Goal: Task Accomplishment & Management: Use online tool/utility

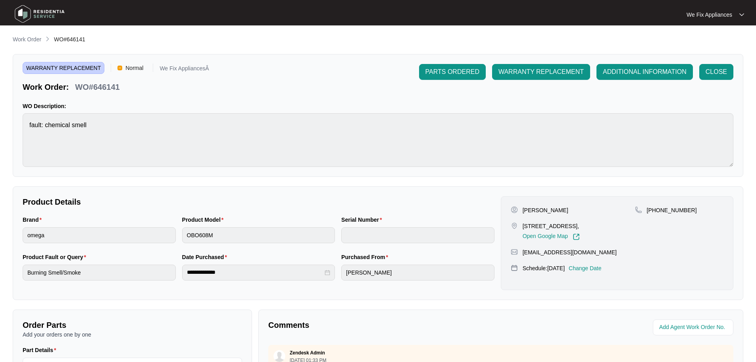
scroll to position [40, 0]
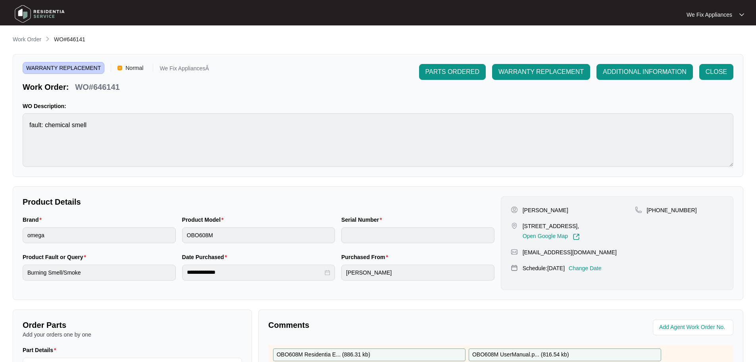
click at [22, 12] on img at bounding box center [40, 14] width 56 height 24
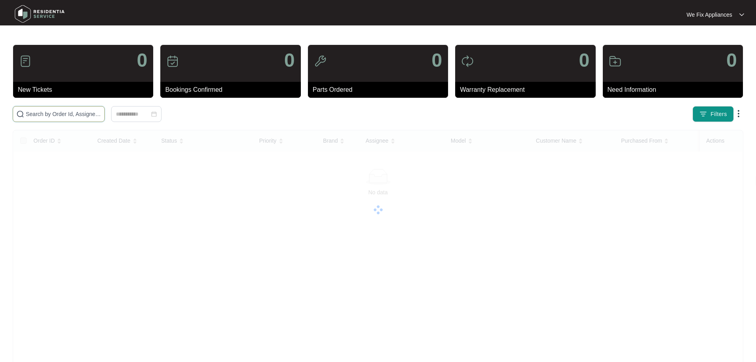
click at [44, 112] on input "text" at bounding box center [63, 114] width 75 height 9
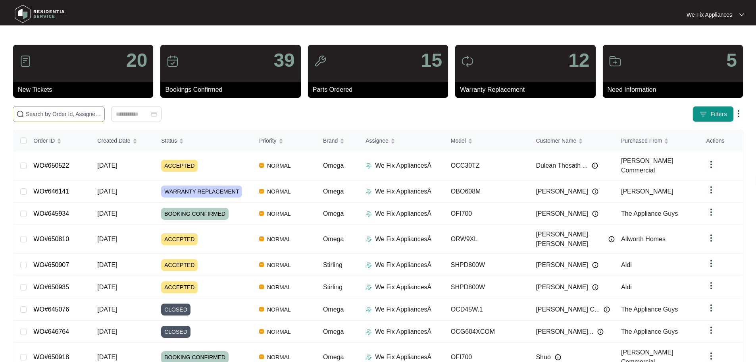
paste input "649609"
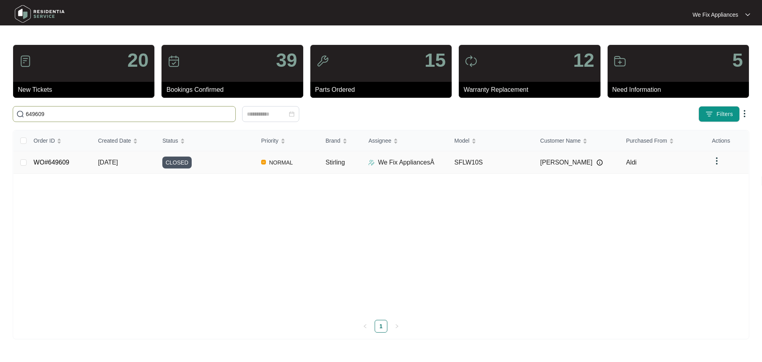
type input "649609"
click at [177, 162] on span "CLOSED" at bounding box center [176, 162] width 29 height 12
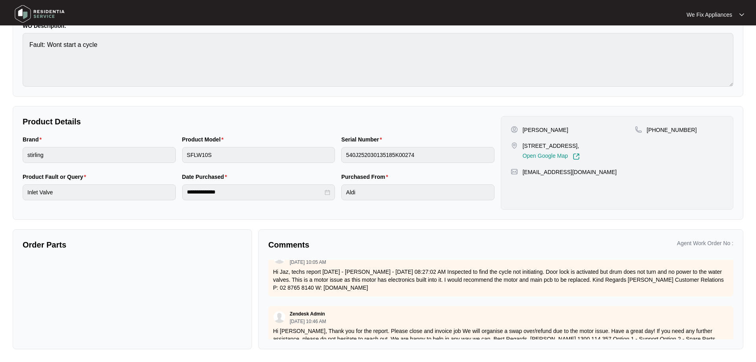
scroll to position [155, 0]
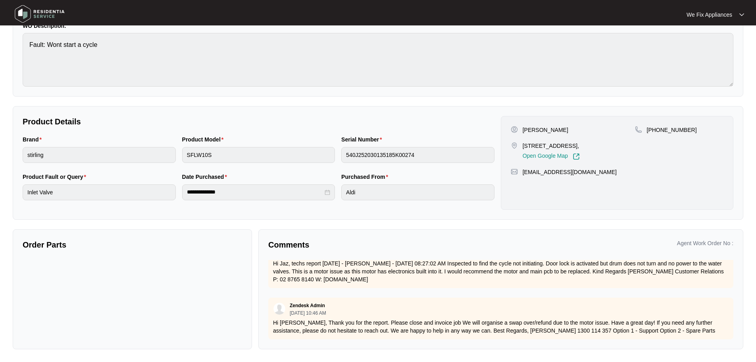
click at [25, 16] on img at bounding box center [40, 14] width 56 height 24
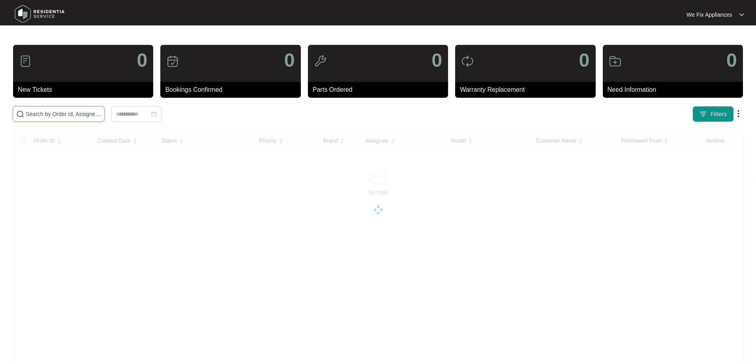
click at [64, 114] on input "text" at bounding box center [63, 114] width 75 height 9
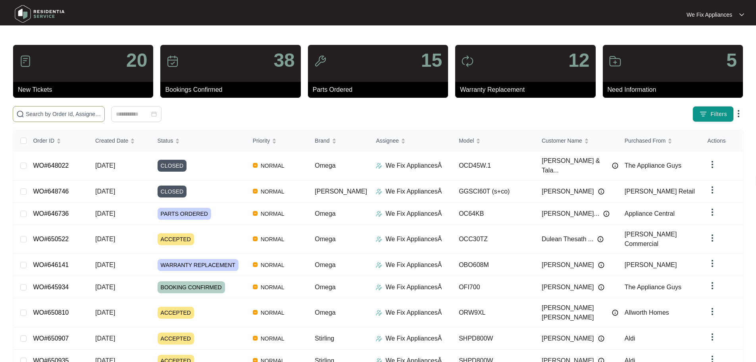
click at [47, 114] on input "text" at bounding box center [63, 114] width 75 height 9
paste input "649649"
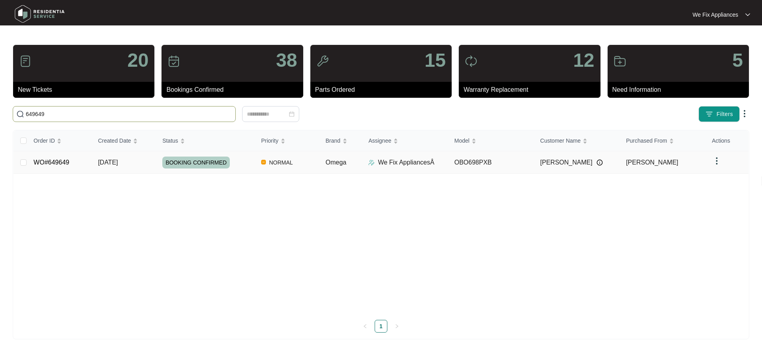
type input "649649"
click at [197, 163] on span "BOOKING CONFIRMED" at bounding box center [195, 162] width 67 height 12
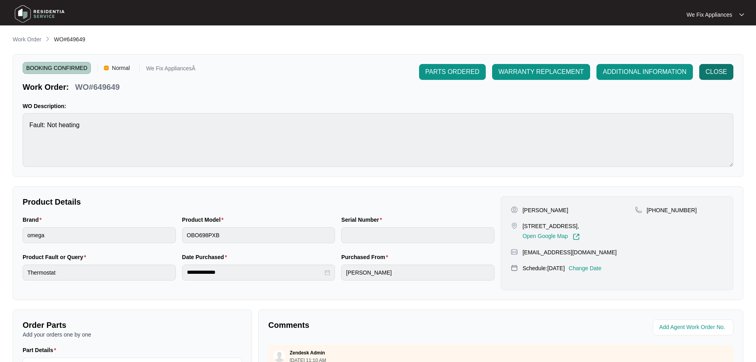
click at [715, 73] on span "CLOSE" at bounding box center [716, 72] width 21 height 10
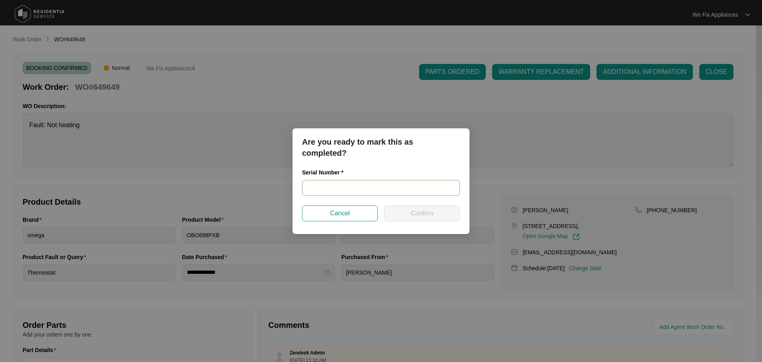
click at [360, 186] on input "text" at bounding box center [381, 188] width 158 height 16
paste input "00757263008647410005"
type input "00757263008647410005"
click at [409, 216] on button "Confirm" at bounding box center [422, 213] width 76 height 16
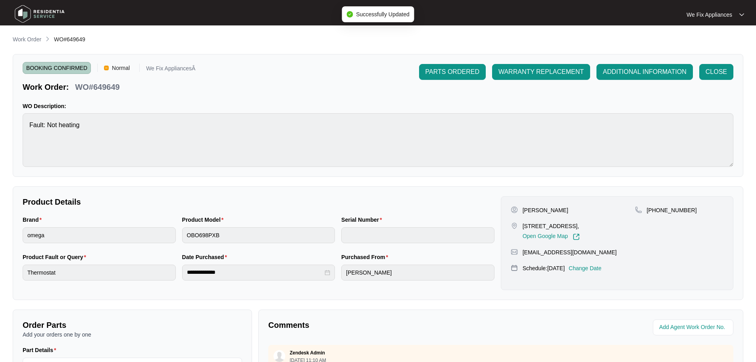
type input "00757263008647410005"
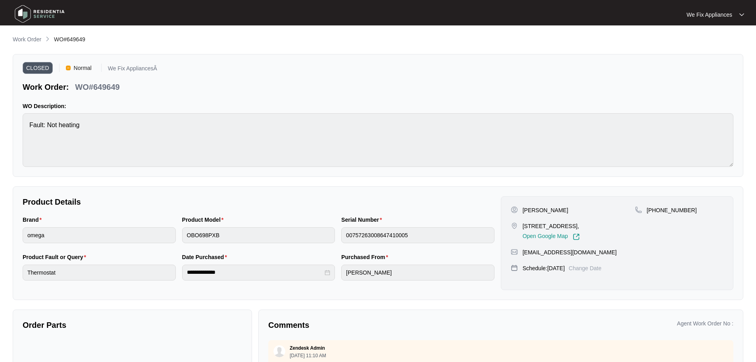
click at [13, 17] on img at bounding box center [40, 14] width 56 height 24
click at [24, 13] on img at bounding box center [40, 14] width 56 height 24
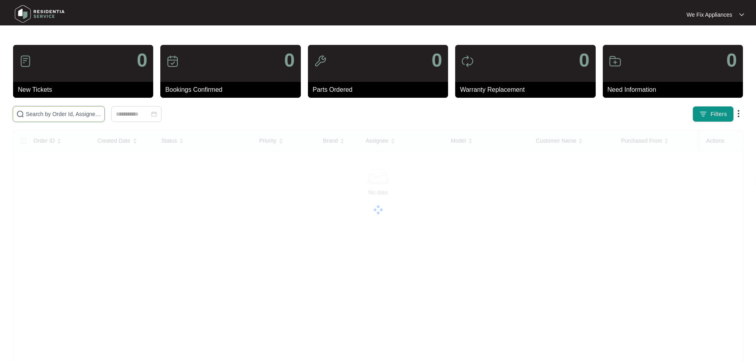
click at [77, 112] on input "text" at bounding box center [63, 114] width 75 height 9
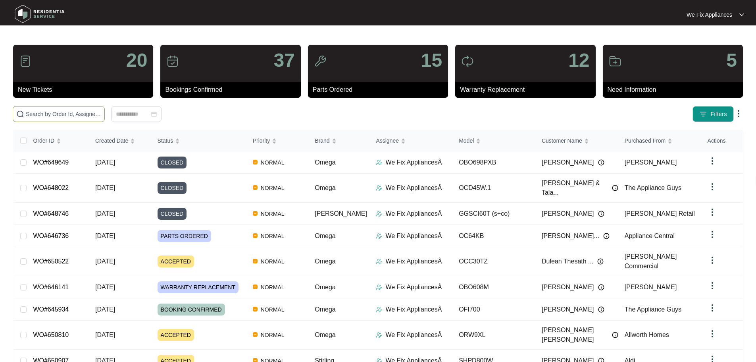
paste input "649394"
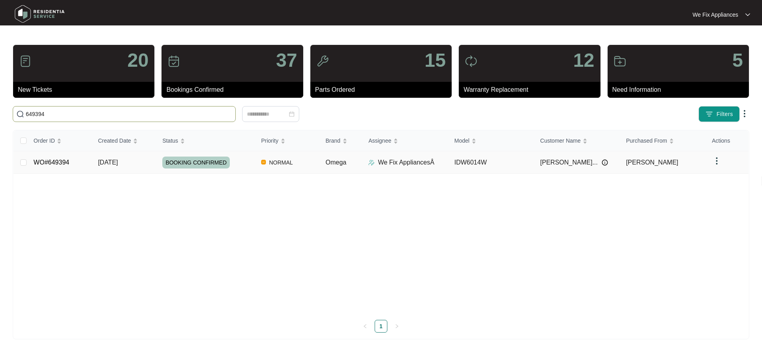
type input "649394"
click at [196, 162] on span "BOOKING CONFIRMED" at bounding box center [195, 162] width 67 height 12
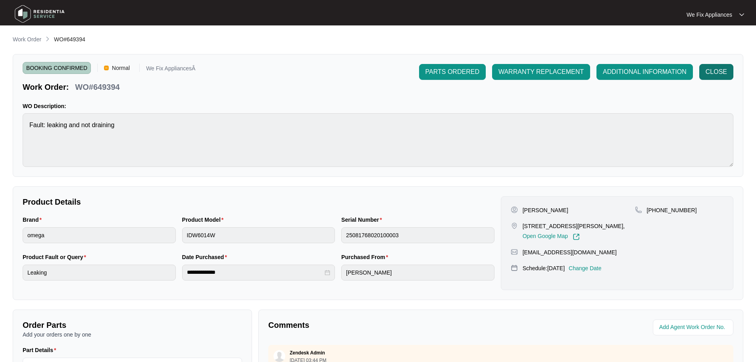
click at [709, 72] on span "CLOSE" at bounding box center [716, 72] width 21 height 10
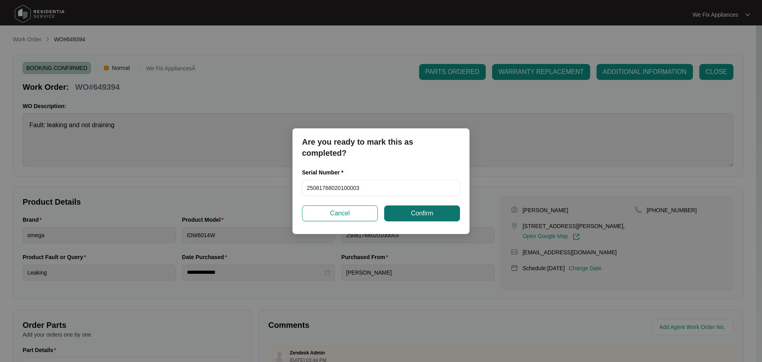
click at [416, 212] on span "Confirm" at bounding box center [422, 213] width 22 height 10
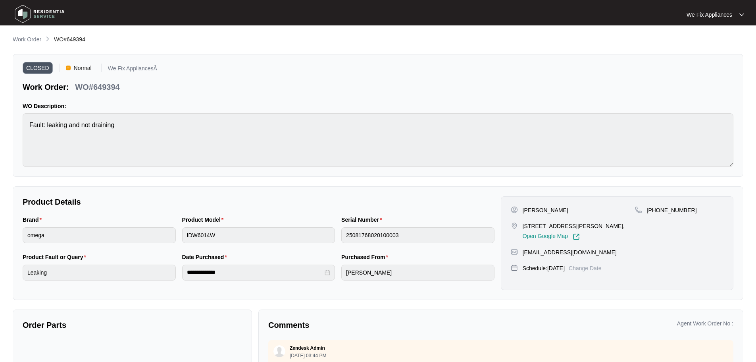
click at [21, 14] on img at bounding box center [40, 14] width 56 height 24
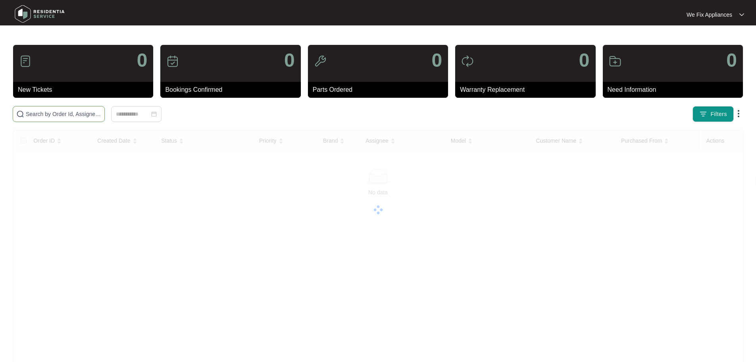
click at [50, 115] on input "text" at bounding box center [63, 114] width 75 height 9
paste input "643360"
type input "643360"
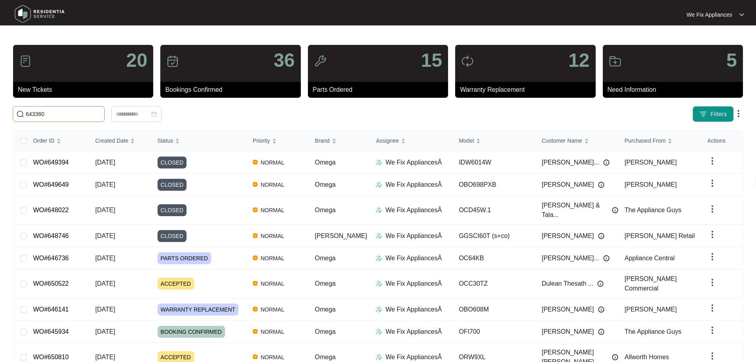
drag, startPoint x: 49, startPoint y: 113, endPoint x: 9, endPoint y: 116, distance: 39.9
click at [9, 116] on main "20 New Tickets 36 Bookings Confirmed 15 Parts Ordered 12 Warranty Replacement 5…" at bounding box center [378, 216] width 756 height 432
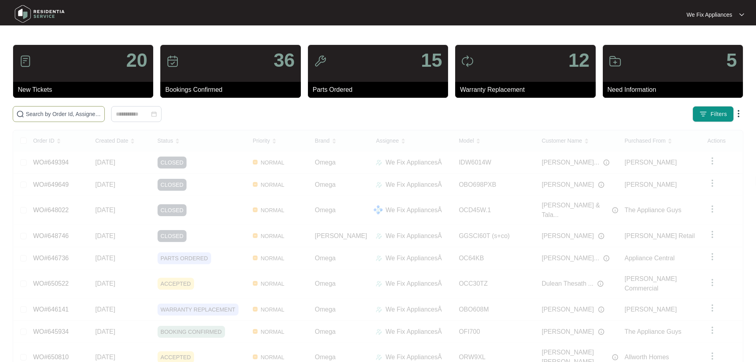
paste input "643360"
type input "6"
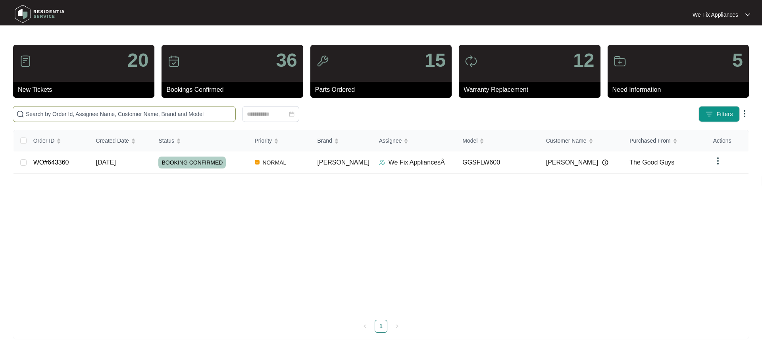
paste input "643360"
type input "643360"
click at [196, 162] on span "BOOKING CONFIRMED" at bounding box center [191, 162] width 67 height 12
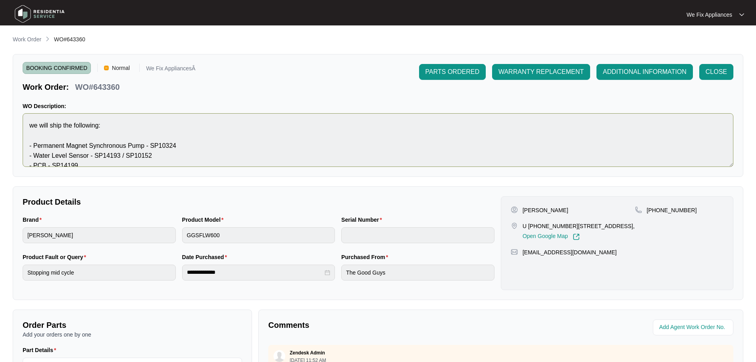
scroll to position [30, 0]
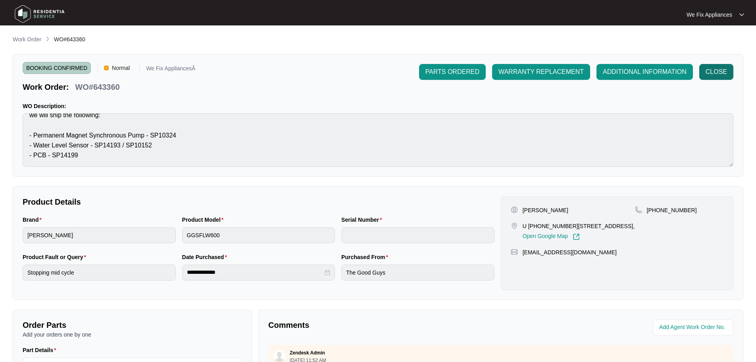
click at [720, 68] on span "CLOSE" at bounding box center [716, 72] width 21 height 10
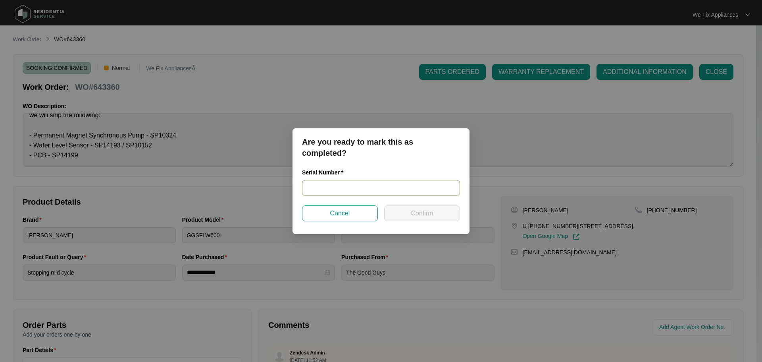
click at [360, 187] on input "text" at bounding box center [381, 188] width 158 height 16
paste input "540P377140145115S00414"
type input "540P377140145115S00414"
click at [412, 212] on span "Confirm" at bounding box center [422, 213] width 22 height 10
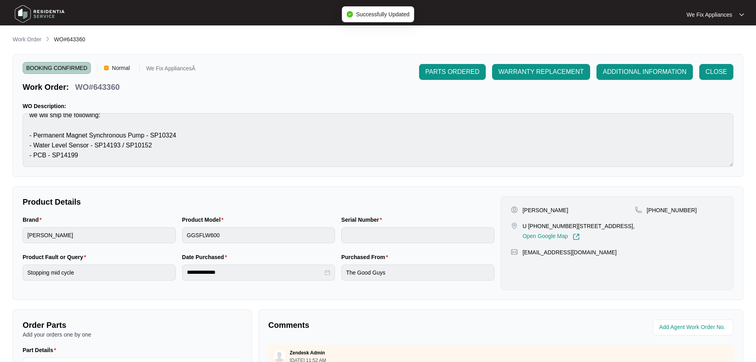
type input "540P377140145115S00414"
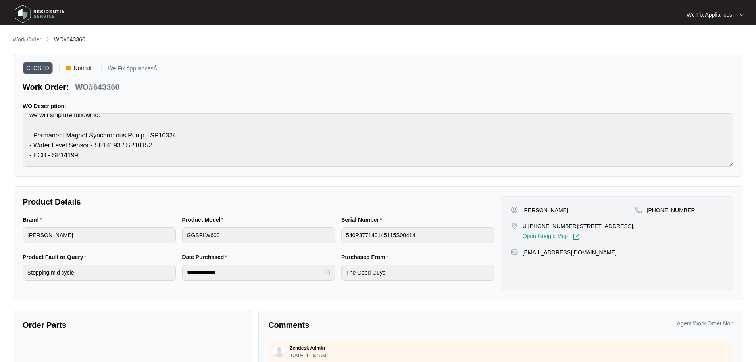
click at [26, 8] on img at bounding box center [40, 14] width 56 height 24
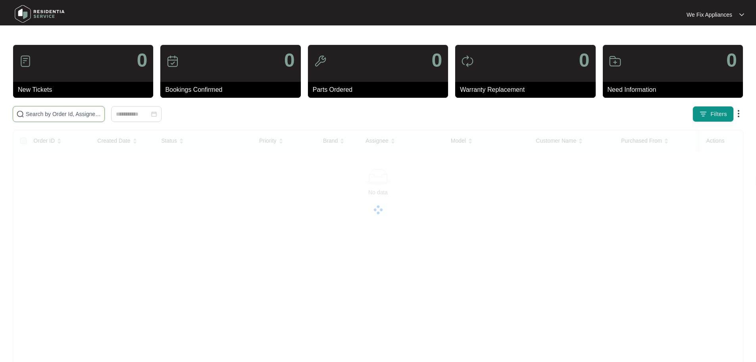
click at [60, 111] on input "text" at bounding box center [63, 114] width 75 height 9
paste input "649837"
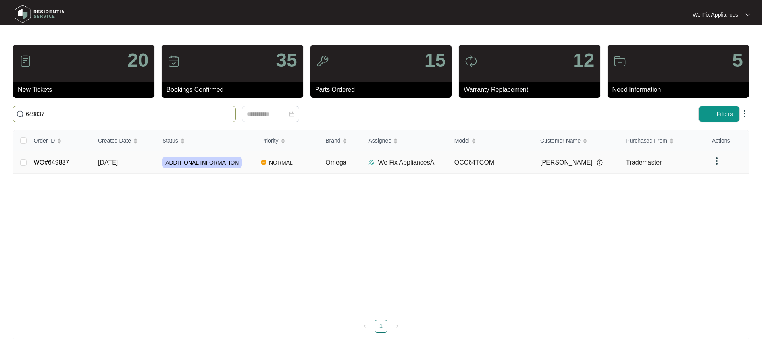
type input "649837"
click at [200, 163] on span "ADDITIONAL INFORMATION" at bounding box center [201, 162] width 79 height 12
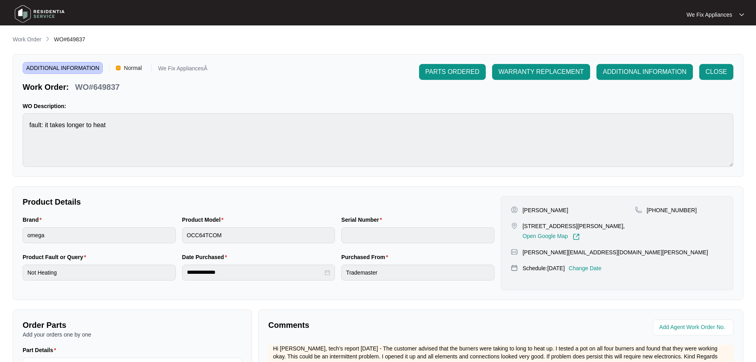
click at [57, 65] on span "ADDITIONAL INFORMATION" at bounding box center [63, 68] width 80 height 12
click at [718, 73] on span "CLOSE" at bounding box center [716, 72] width 21 height 10
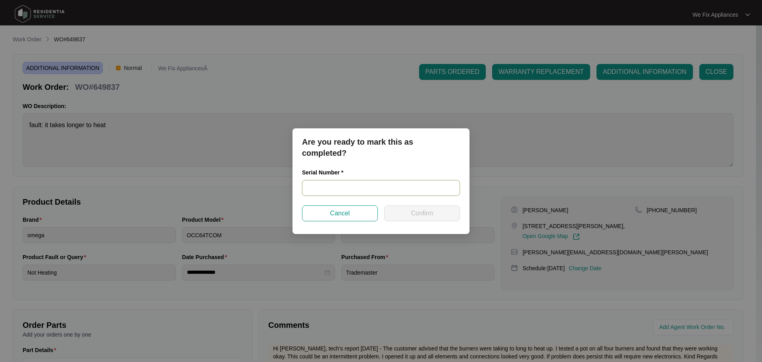
click at [341, 187] on input "text" at bounding box center [381, 188] width 158 height 16
paste input "OCC647COM2023062300334"
type input "OCC647COM2023062300334"
click at [417, 215] on span "Confirm" at bounding box center [422, 213] width 22 height 10
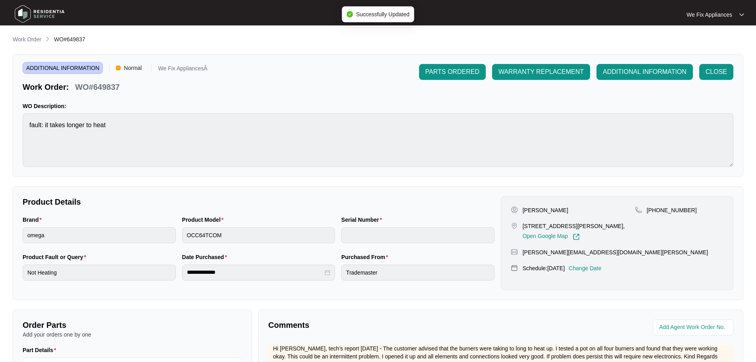
type input "OCC647COM2023062300334"
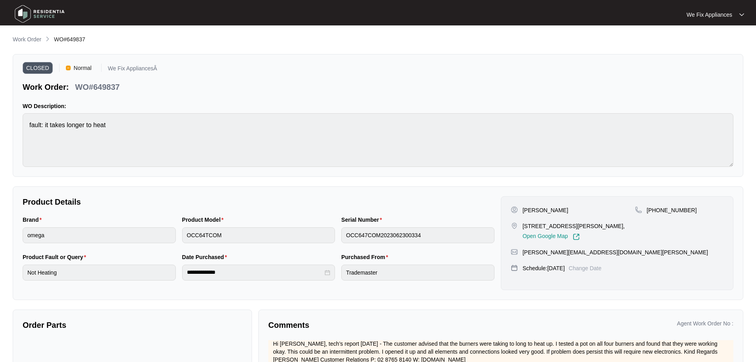
click at [33, 11] on img at bounding box center [40, 14] width 56 height 24
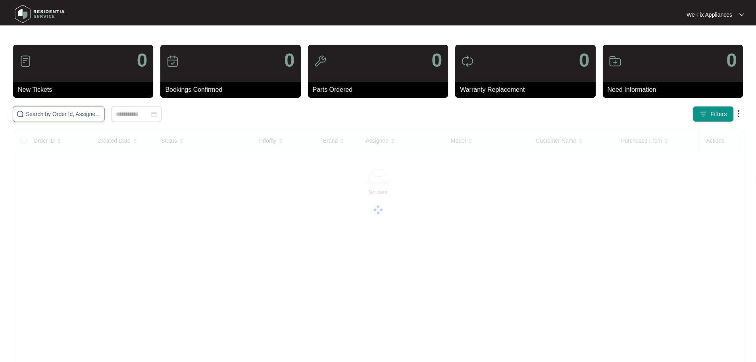
click at [82, 113] on input "text" at bounding box center [63, 114] width 75 height 9
paste input "643982"
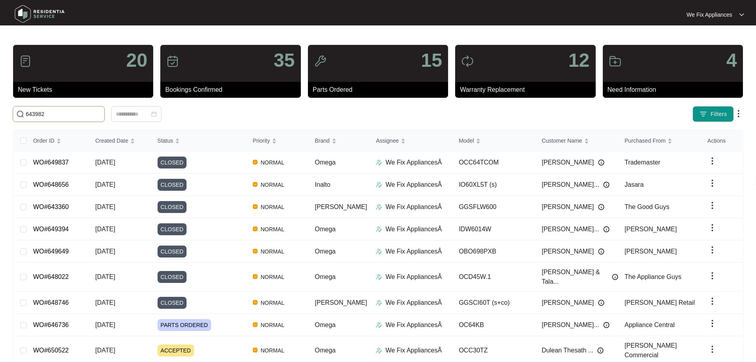
type input "643982"
drag, startPoint x: 54, startPoint y: 114, endPoint x: 9, endPoint y: 113, distance: 45.7
click at [9, 113] on main "20 New Tickets 35 Bookings Confirmed 15 Parts Ordered 12 Warranty Replacement 4…" at bounding box center [378, 213] width 756 height 426
paste input "643982"
type input "643982"
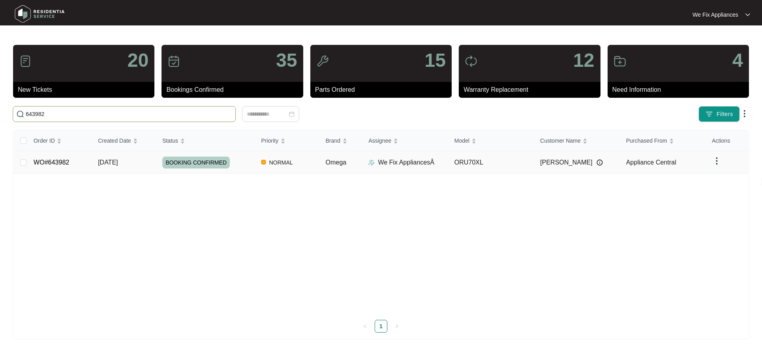
click at [187, 162] on span "BOOKING CONFIRMED" at bounding box center [195, 162] width 67 height 12
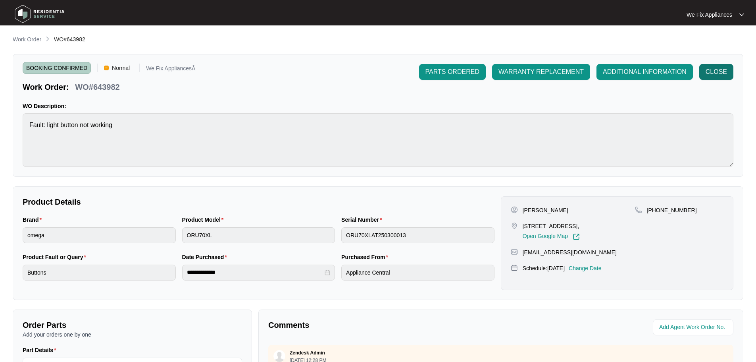
click at [714, 74] on span "CLOSE" at bounding box center [716, 72] width 21 height 10
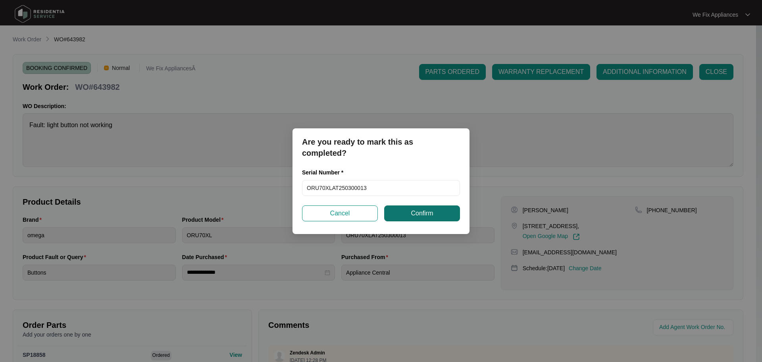
click at [430, 207] on button "Confirm" at bounding box center [422, 213] width 76 height 16
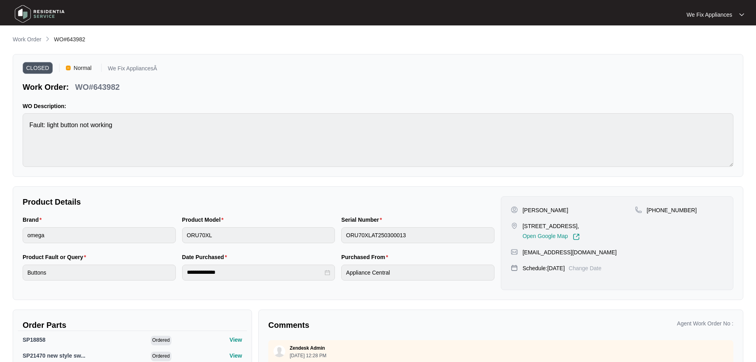
click at [34, 13] on img at bounding box center [40, 14] width 56 height 24
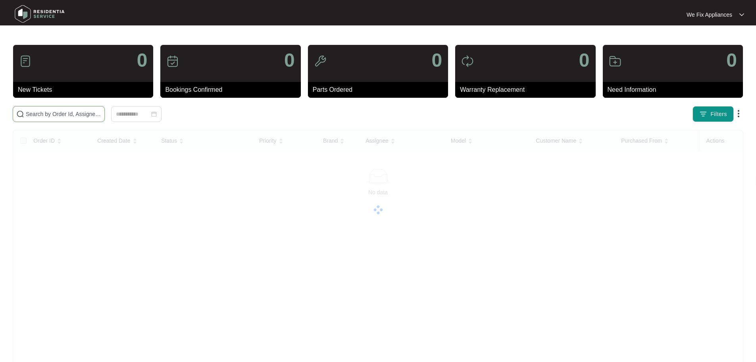
click at [61, 113] on input "text" at bounding box center [63, 114] width 75 height 9
paste input "649555"
type input "649555"
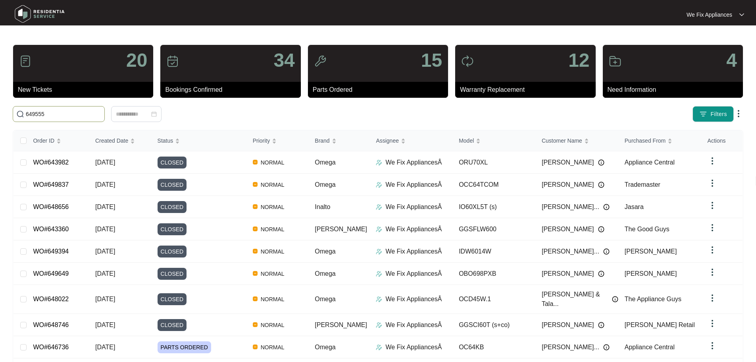
drag, startPoint x: 37, startPoint y: 116, endPoint x: 5, endPoint y: 117, distance: 31.4
click at [5, 117] on main "20 New Tickets 34 Bookings Confirmed 15 Parts Ordered 12 Warranty Replacement 4…" at bounding box center [378, 213] width 756 height 426
paste input "649555"
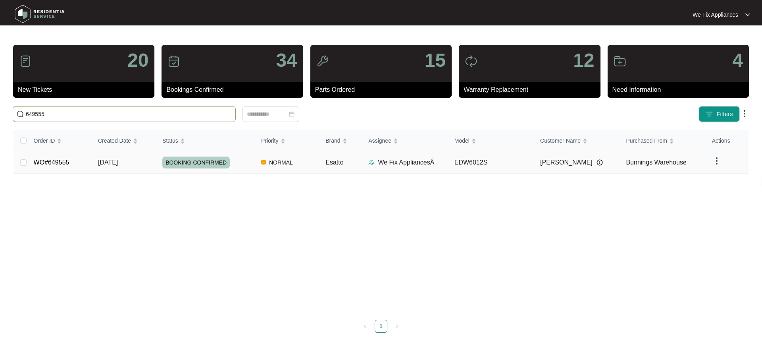
type input "649555"
click at [193, 160] on span "BOOKING CONFIRMED" at bounding box center [195, 162] width 67 height 12
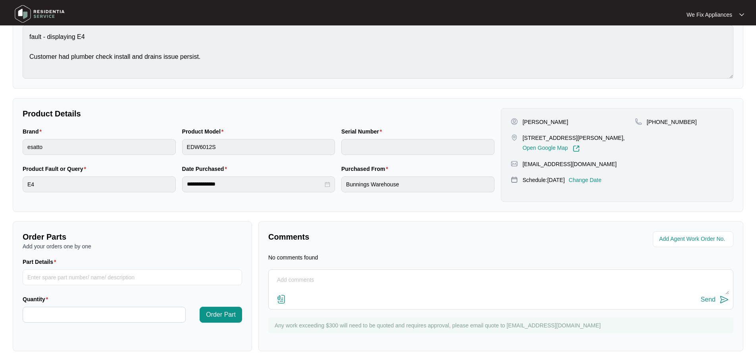
scroll to position [91, 0]
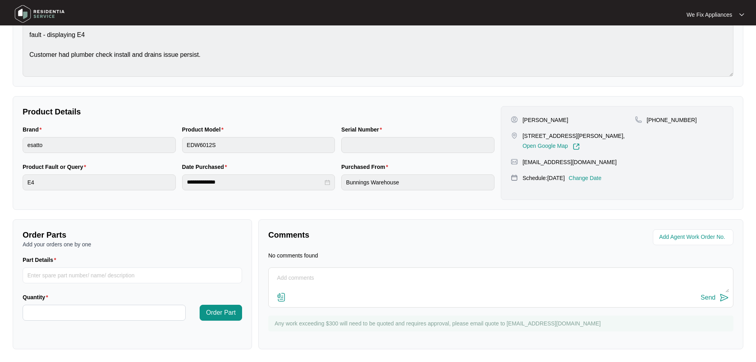
click at [361, 275] on textarea at bounding box center [501, 282] width 457 height 21
paste textarea "The customer advised me that the dishwasher was displaying a e4 error and after…"
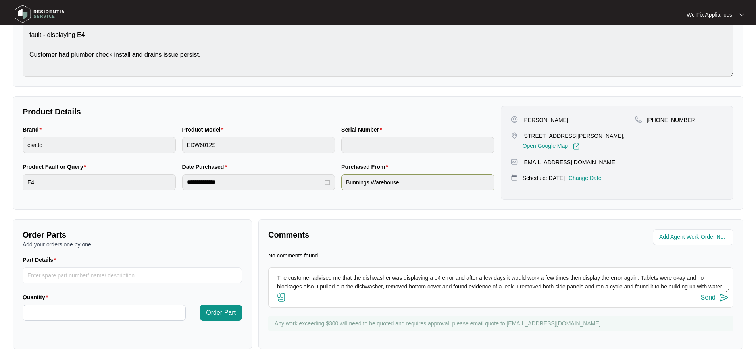
scroll to position [6, 0]
type textarea "The customer advised me that the dishwasher was displaying a e4 error and after…"
click at [713, 298] on div "Send" at bounding box center [708, 297] width 15 height 7
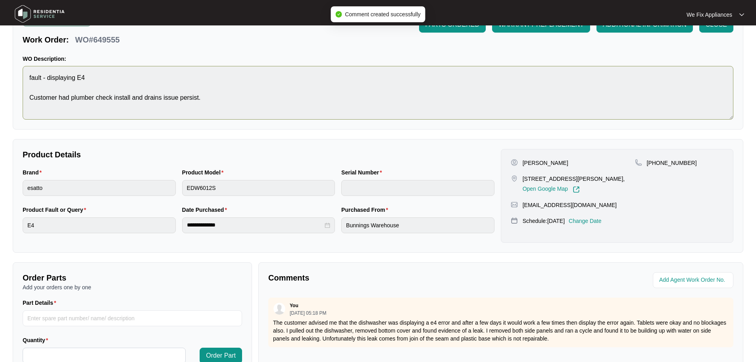
scroll to position [0, 0]
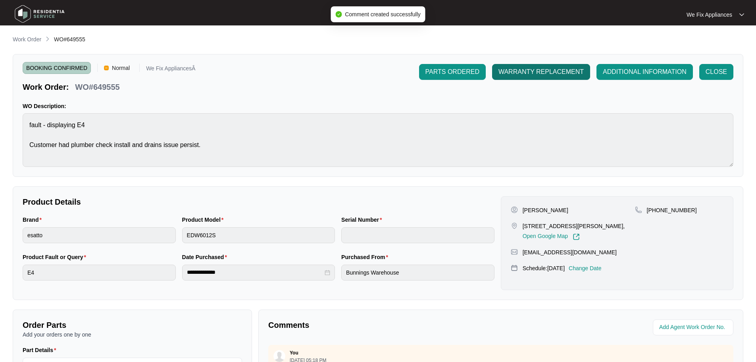
click at [543, 73] on span "WARRANTY REPLACEMENT" at bounding box center [541, 72] width 85 height 10
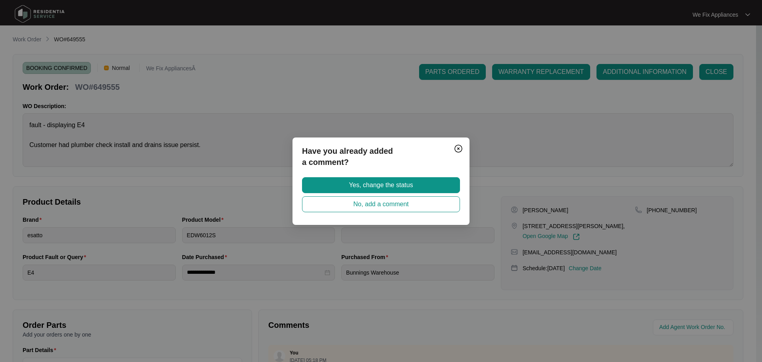
click at [405, 176] on div "Have you already added a comment? Yes, change the status No, add a comment" at bounding box center [381, 180] width 177 height 87
click at [405, 181] on span "Yes, change the status" at bounding box center [381, 185] width 64 height 10
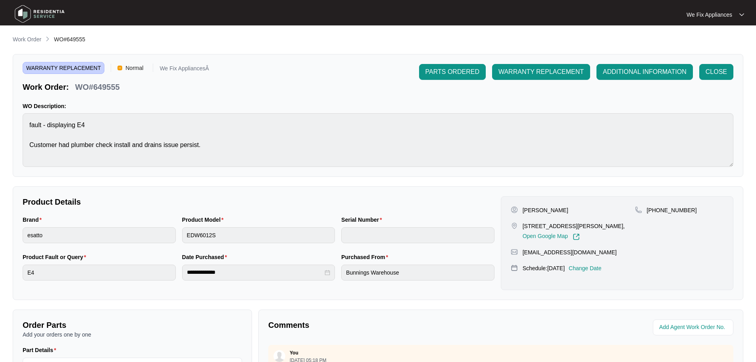
click at [27, 10] on img at bounding box center [40, 14] width 56 height 24
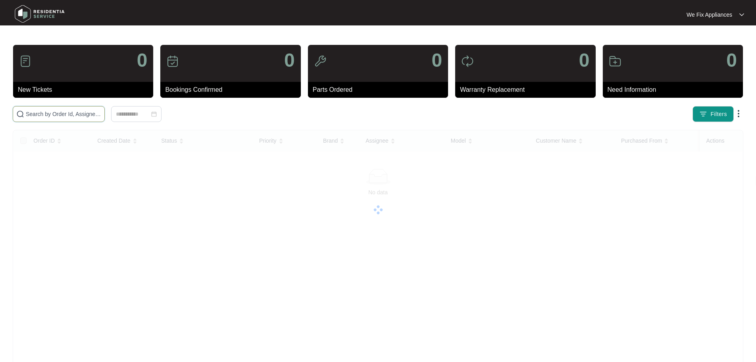
click at [76, 113] on input "text" at bounding box center [63, 114] width 75 height 9
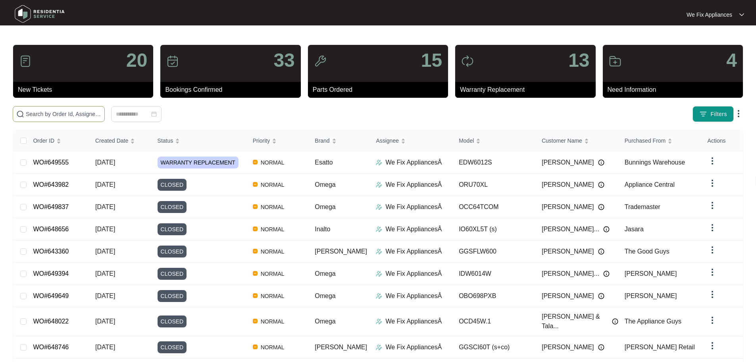
paste input "648746"
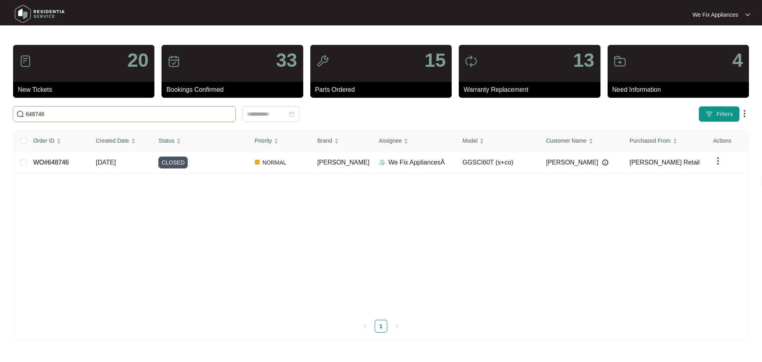
type input "648746"
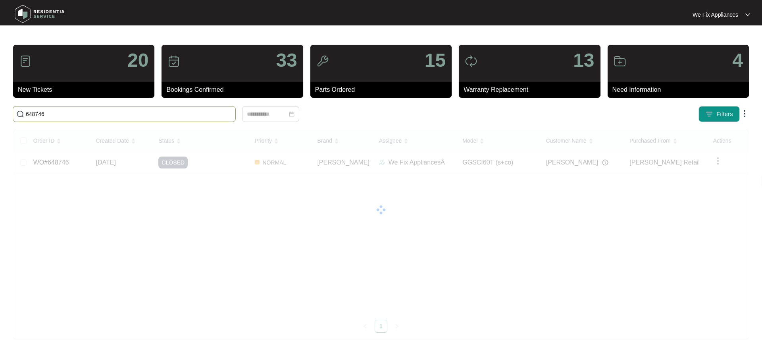
drag, startPoint x: 65, startPoint y: 116, endPoint x: 10, endPoint y: 114, distance: 55.6
click at [10, 114] on div "648746" at bounding box center [188, 114] width 357 height 16
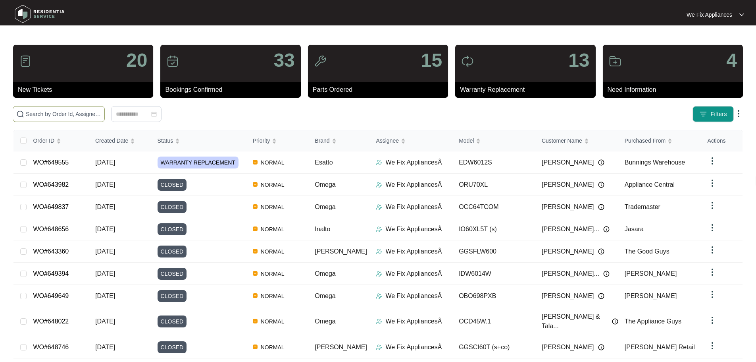
paste input "646745"
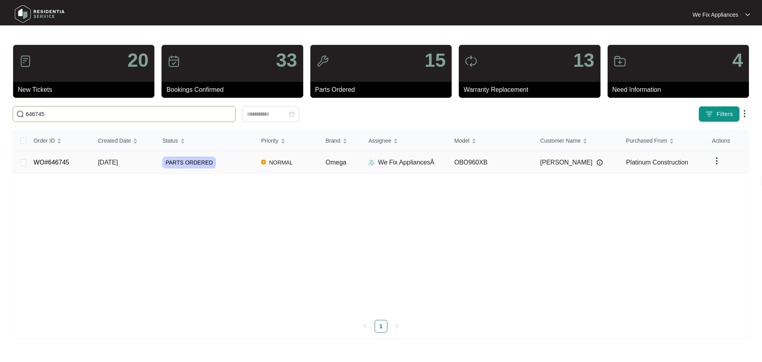
type input "646745"
click at [184, 163] on span "PARTS ORDERED" at bounding box center [189, 162] width 54 height 12
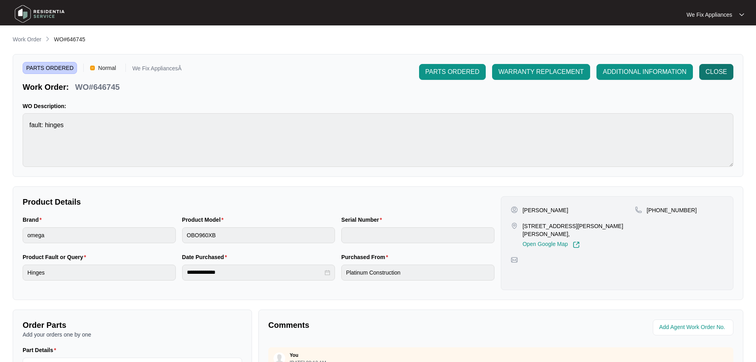
click at [710, 73] on span "CLOSE" at bounding box center [716, 72] width 21 height 10
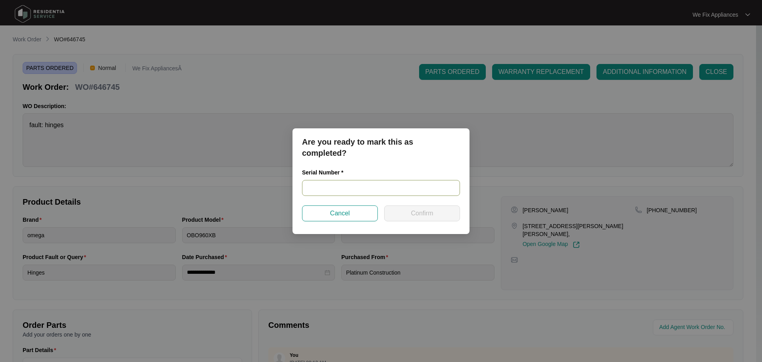
click at [361, 186] on input "text" at bounding box center [381, 188] width 158 height 16
paste input "V0000482042203000311"
type input "V0000482042203000311"
click at [417, 211] on span "Confirm" at bounding box center [422, 213] width 22 height 10
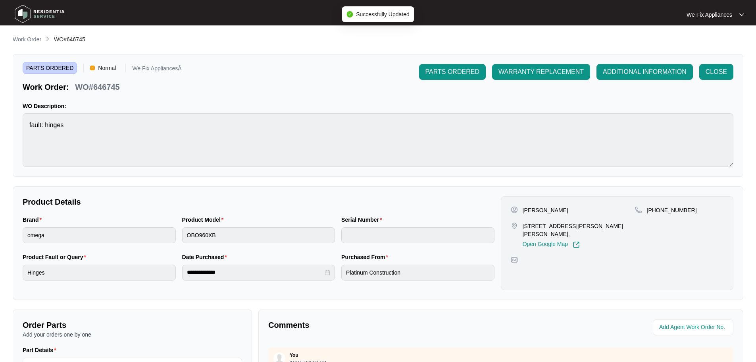
type input "V0000482042203000311"
